Goal: Transaction & Acquisition: Subscribe to service/newsletter

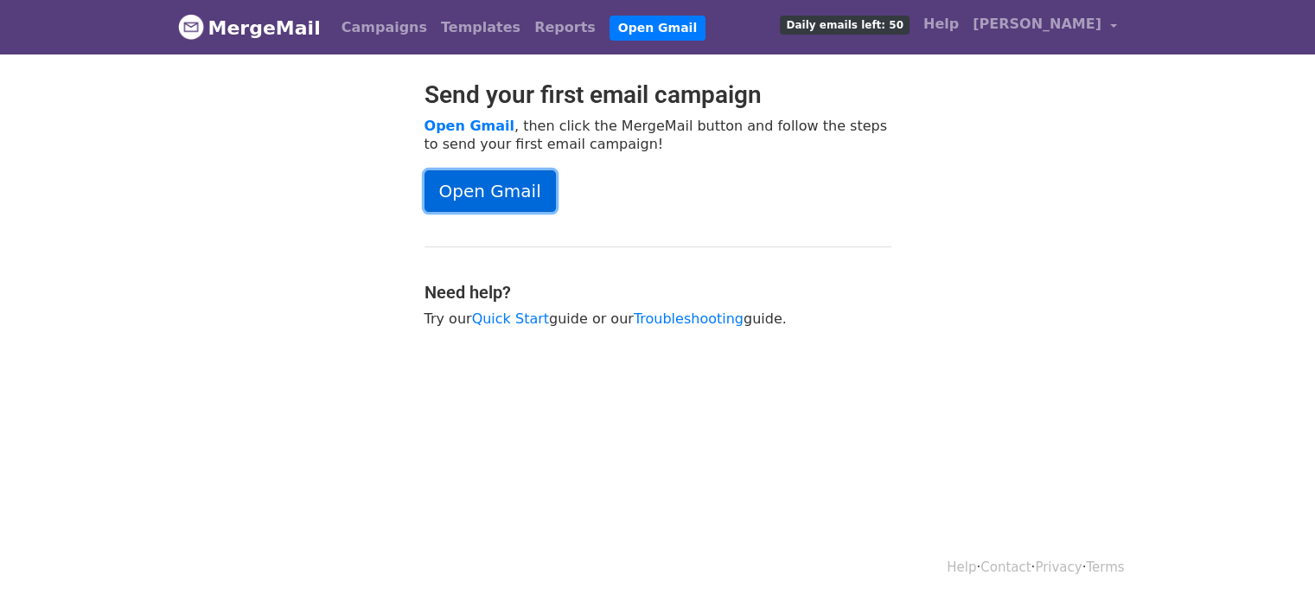
click at [495, 188] on link "Open Gmail" at bounding box center [490, 191] width 131 height 42
click at [909, 26] on span "Daily emails left: 50" at bounding box center [844, 25] width 129 height 19
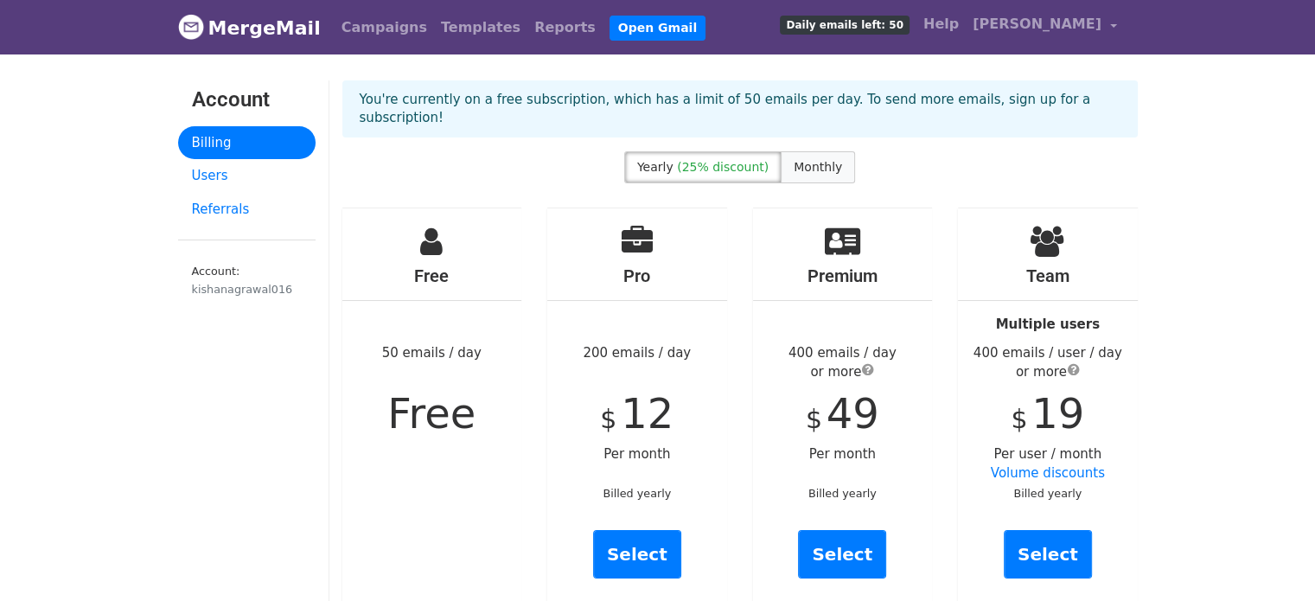
click at [800, 160] on span "Monthly" at bounding box center [818, 167] width 48 height 14
click at [719, 160] on span "(25% discount)" at bounding box center [723, 167] width 92 height 14
click at [798, 160] on span "Monthly" at bounding box center [818, 167] width 48 height 14
click at [260, 165] on link "Users" at bounding box center [247, 176] width 138 height 34
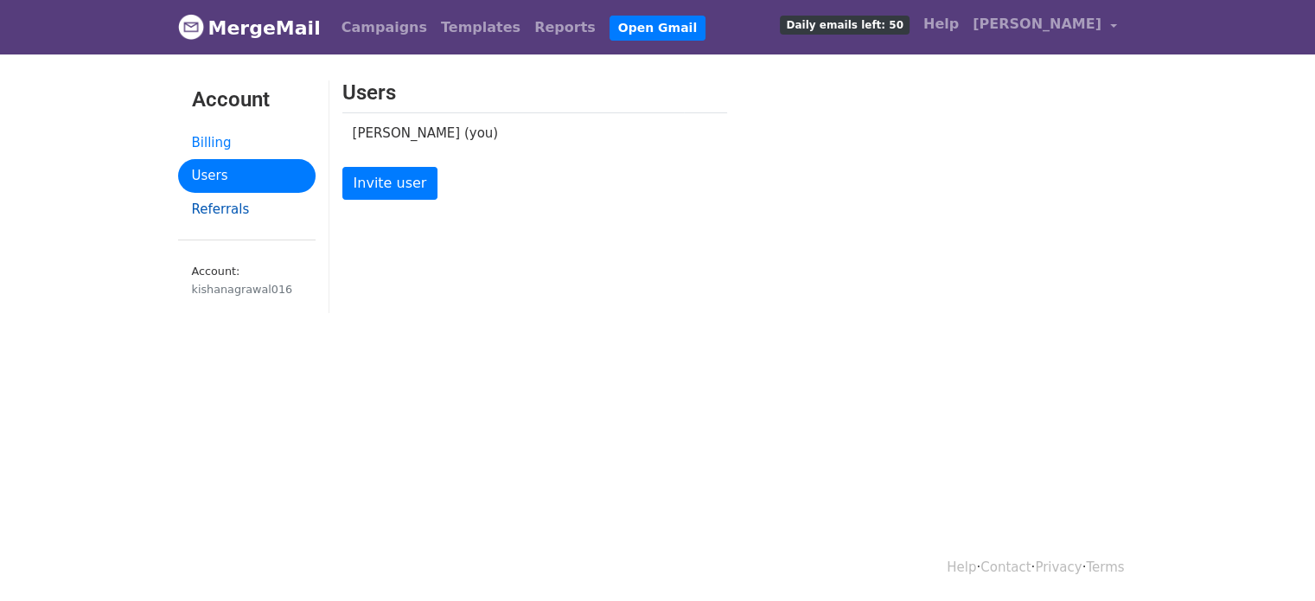
click at [216, 210] on link "Referrals" at bounding box center [247, 210] width 138 height 34
